Goal: Information Seeking & Learning: Learn about a topic

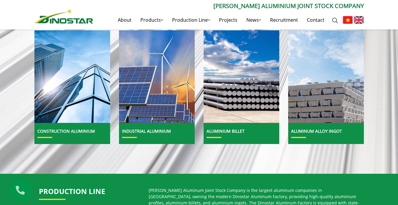
scroll to position [211, 0]
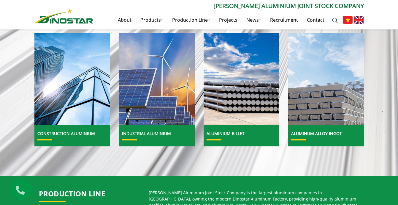
click at [319, 132] on link "Aluminum alloy ingot" at bounding box center [316, 133] width 51 height 6
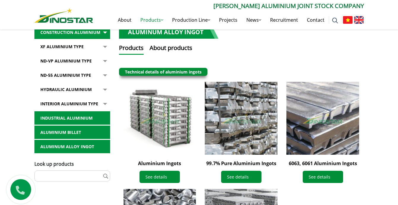
scroll to position [125, 0]
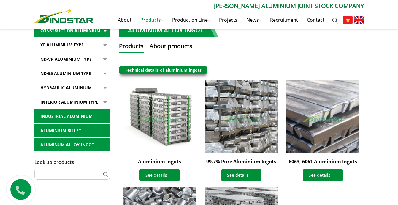
drag, startPoint x: 402, startPoint y: 40, endPoint x: 402, endPoint y: 83, distance: 42.5
click at [398, 83] on html "About Products Products Construction Aluminium Industrial aluminium Aluminium b…" at bounding box center [199, 169] width 398 height 588
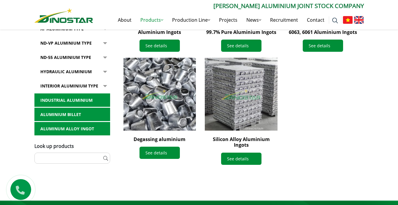
scroll to position [257, 0]
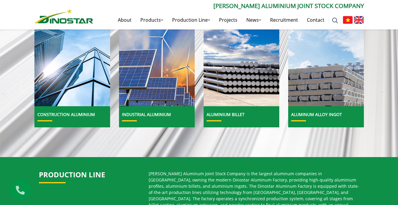
scroll to position [221, 0]
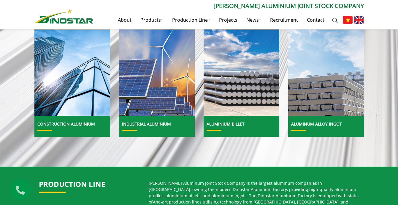
click at [232, 107] on img at bounding box center [241, 69] width 81 height 99
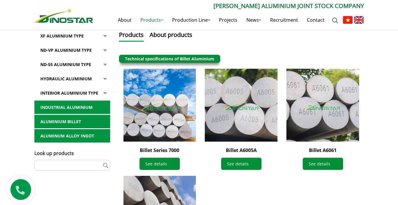
scroll to position [142, 0]
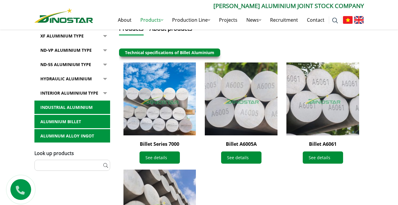
drag, startPoint x: 402, startPoint y: 23, endPoint x: 402, endPoint y: 62, distance: 38.6
click at [398, 62] on html "About Products Products Construction Aluminium Industrial aluminium Aluminium b…" at bounding box center [199, 149] width 398 height 582
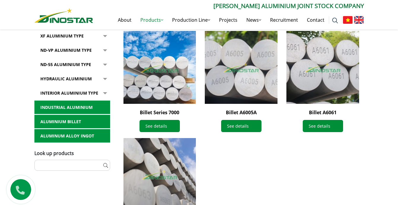
scroll to position [168, 0]
